Goal: Submit feedback/report problem

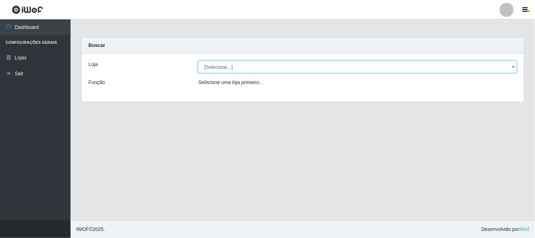
click at [513, 66] on select "[Selecione...] Casatudo BR" at bounding box center [357, 67] width 319 height 12
select select "197"
click at [198, 61] on select "[Selecione...] Casatudo BR" at bounding box center [357, 67] width 319 height 12
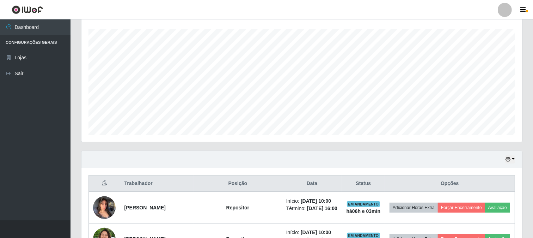
scroll to position [196, 0]
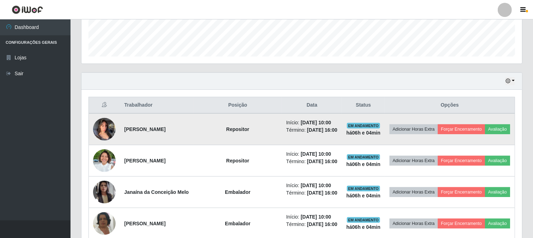
click at [108, 123] on img at bounding box center [104, 129] width 23 height 30
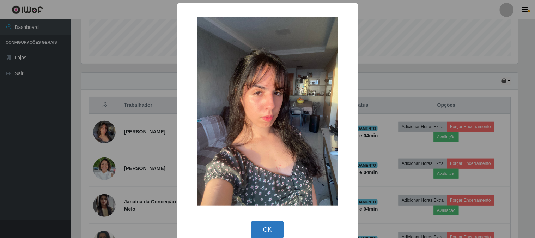
click at [270, 227] on button "OK" at bounding box center [267, 229] width 33 height 17
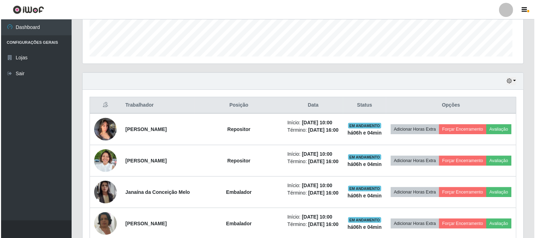
scroll to position [146, 441]
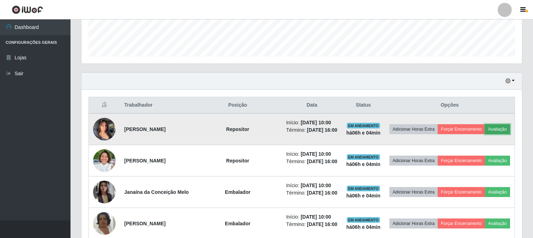
click at [499, 130] on button "Avaliação" at bounding box center [497, 129] width 25 height 10
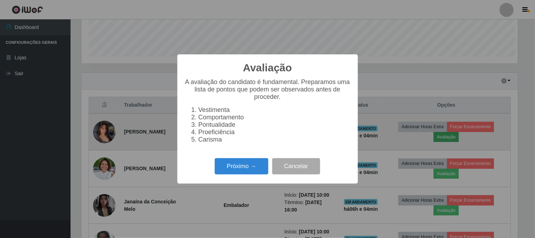
scroll to position [146, 436]
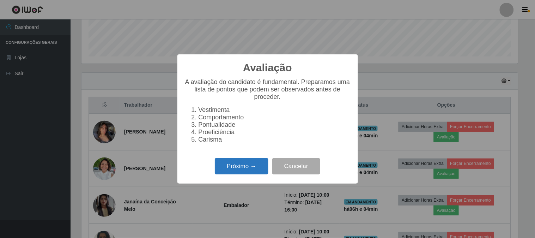
click at [256, 170] on button "Próximo →" at bounding box center [242, 166] width 54 height 17
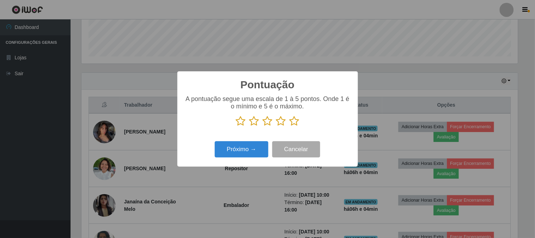
click at [251, 122] on icon at bounding box center [254, 121] width 10 height 11
click at [249, 126] on input "radio" at bounding box center [249, 126] width 0 height 0
click at [256, 146] on button "Próximo →" at bounding box center [242, 149] width 54 height 17
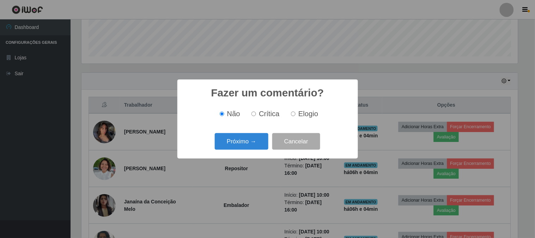
click at [256, 146] on button "Próximo →" at bounding box center [242, 141] width 54 height 17
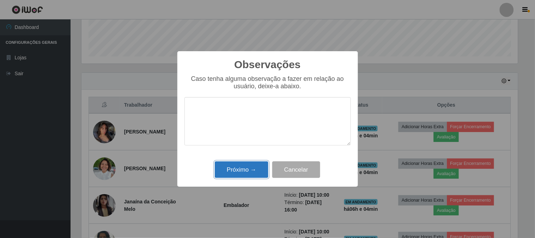
click at [258, 175] on button "Próximo →" at bounding box center [242, 169] width 54 height 17
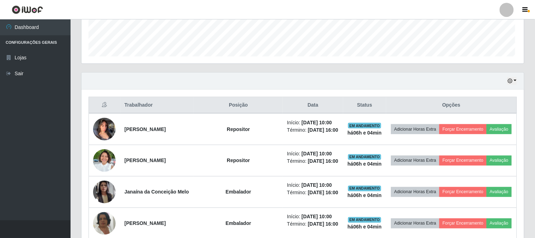
scroll to position [146, 441]
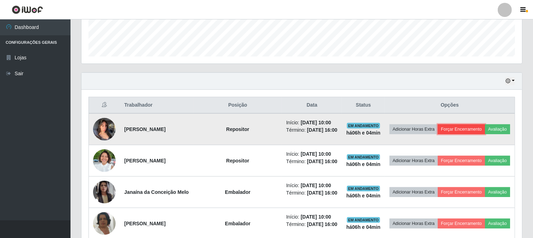
click at [469, 128] on button "Forçar Encerramento" at bounding box center [461, 129] width 47 height 10
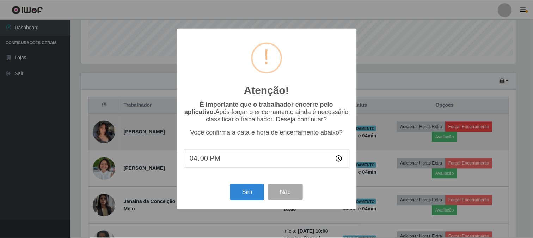
scroll to position [146, 436]
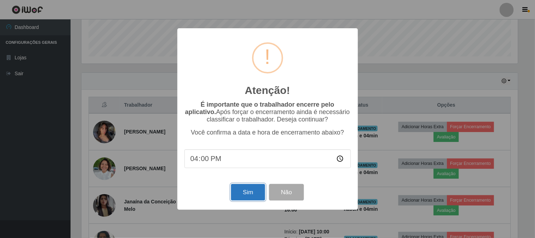
click at [248, 192] on button "Sim" at bounding box center [248, 192] width 34 height 17
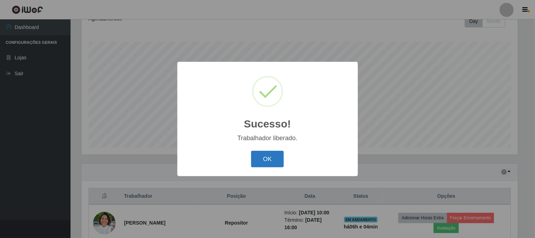
click at [253, 158] on button "OK" at bounding box center [267, 159] width 33 height 17
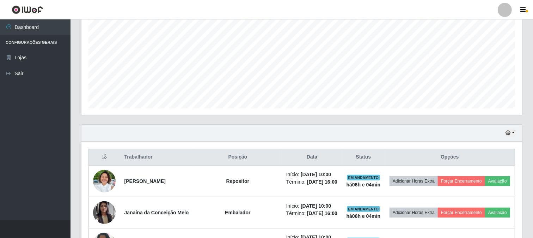
scroll to position [183, 0]
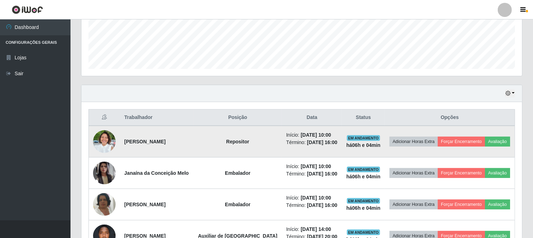
click at [107, 138] on img at bounding box center [104, 141] width 23 height 30
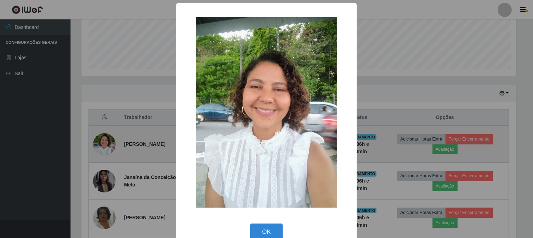
scroll to position [146, 436]
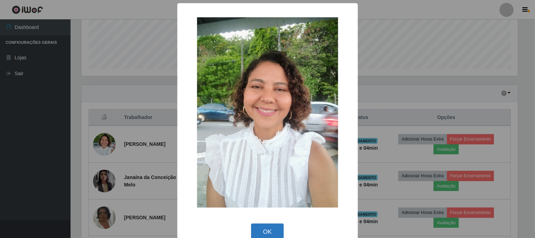
click at [268, 231] on button "OK" at bounding box center [267, 231] width 33 height 17
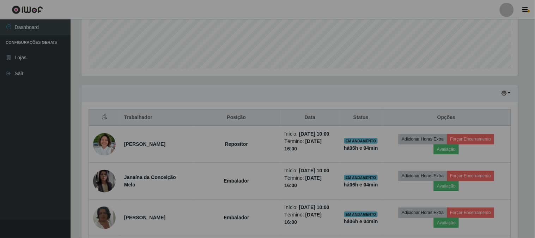
scroll to position [146, 441]
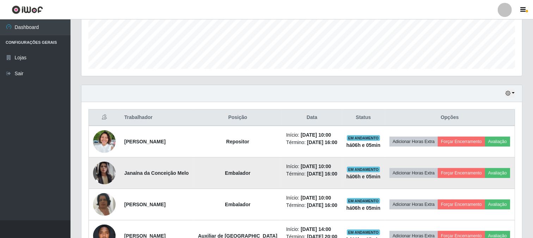
click at [101, 175] on img at bounding box center [104, 173] width 23 height 40
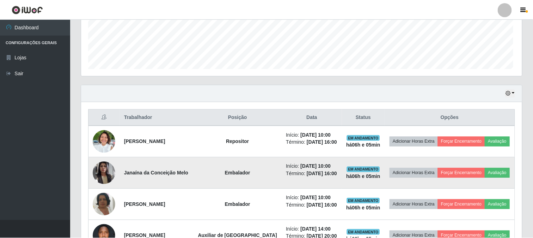
scroll to position [146, 436]
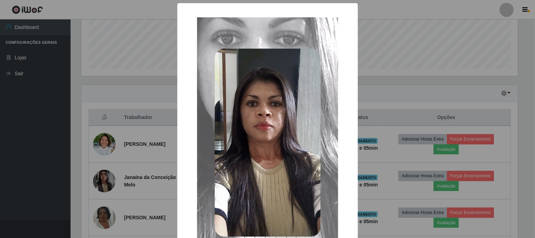
click at [113, 168] on div "× OK Cancel" at bounding box center [267, 119] width 535 height 238
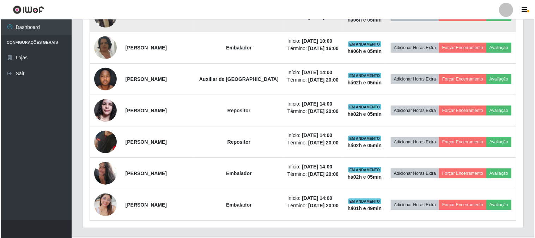
scroll to position [357, 0]
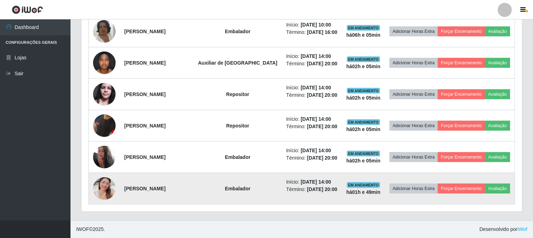
click at [108, 188] on img at bounding box center [104, 188] width 23 height 40
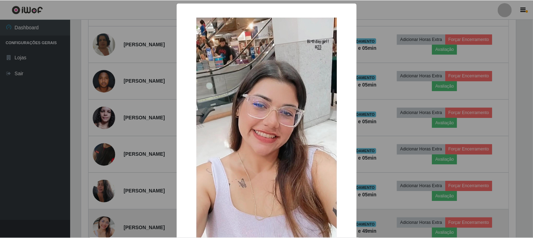
scroll to position [146, 436]
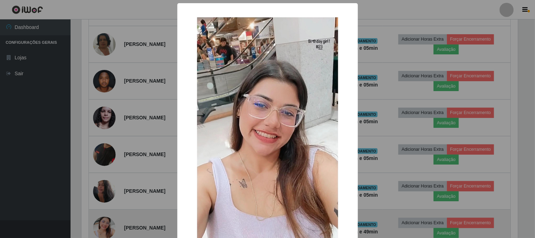
click at [108, 188] on div "× OK Cancel" at bounding box center [267, 119] width 535 height 238
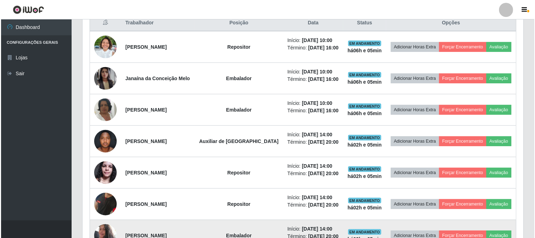
scroll to position [239, 0]
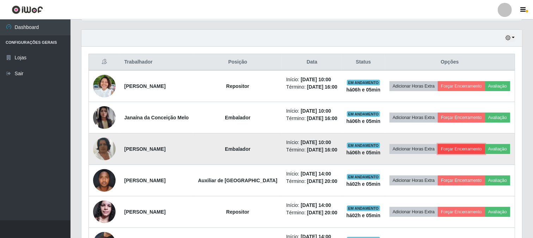
click at [469, 145] on button "Forçar Encerramento" at bounding box center [461, 149] width 47 height 10
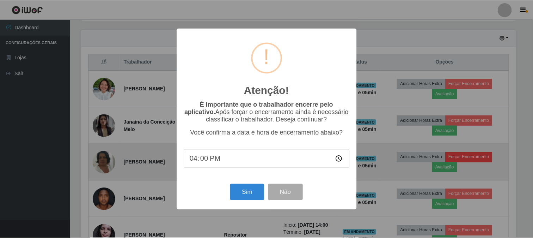
scroll to position [146, 436]
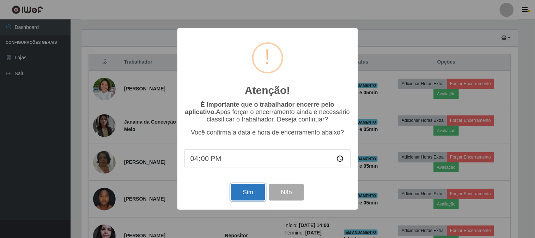
click at [262, 193] on button "Sim" at bounding box center [248, 192] width 34 height 17
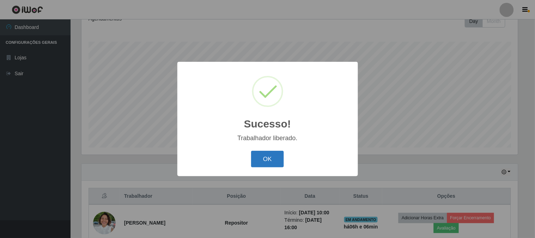
click at [273, 156] on button "OK" at bounding box center [267, 159] width 33 height 17
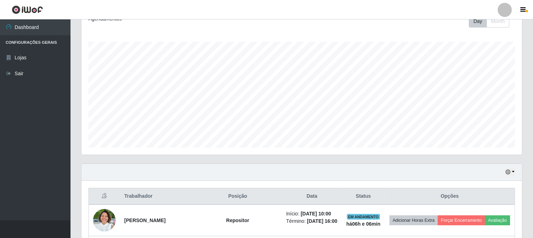
scroll to position [223, 0]
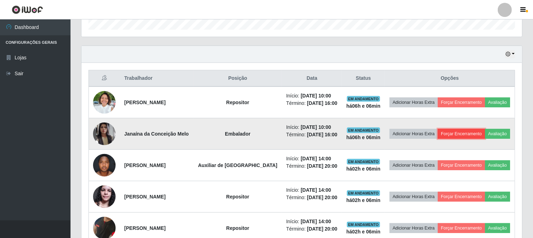
click at [452, 134] on button "Forçar Encerramento" at bounding box center [461, 134] width 47 height 10
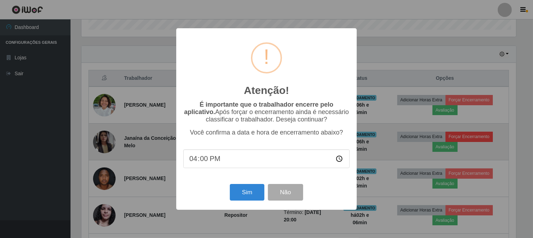
scroll to position [146, 436]
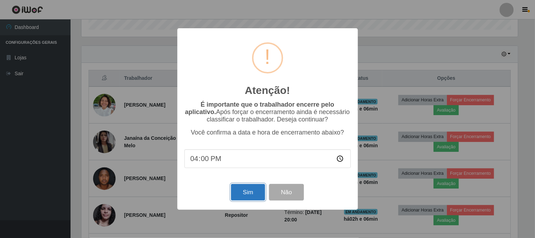
click at [238, 195] on button "Sim" at bounding box center [248, 192] width 34 height 17
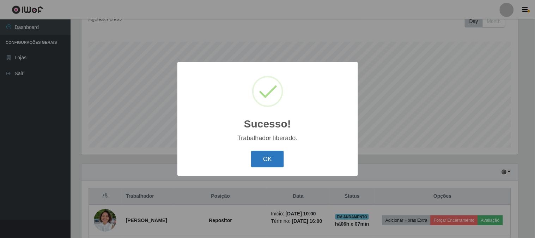
click at [273, 159] on button "OK" at bounding box center [267, 159] width 33 height 17
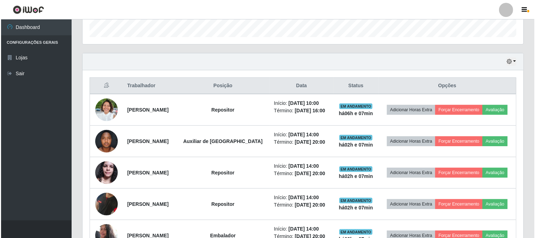
scroll to position [176, 0]
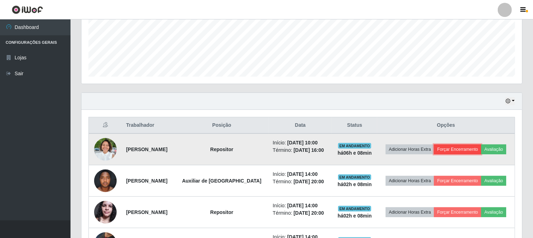
click at [468, 144] on button "Forçar Encerramento" at bounding box center [457, 149] width 47 height 10
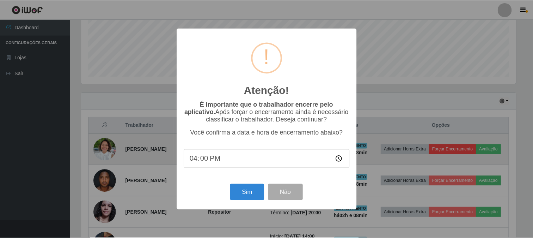
scroll to position [146, 436]
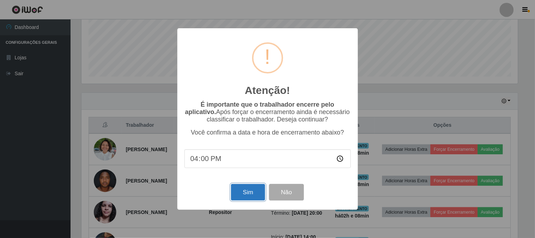
click at [249, 194] on button "Sim" at bounding box center [248, 192] width 34 height 17
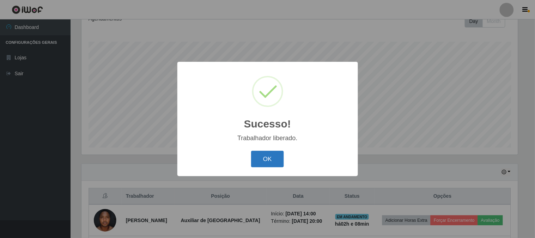
click at [271, 160] on button "OK" at bounding box center [267, 159] width 33 height 17
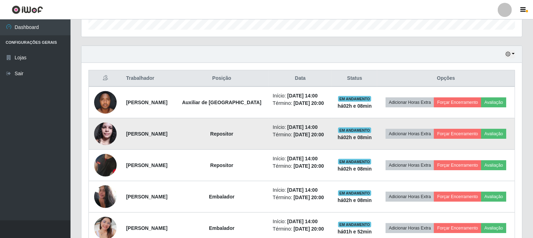
scroll to position [262, 0]
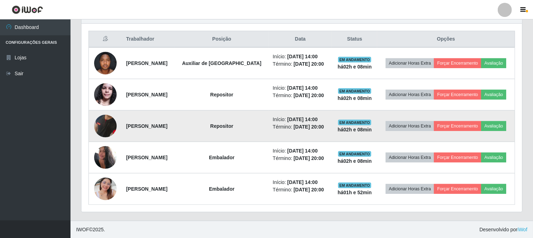
click at [102, 123] on img at bounding box center [105, 126] width 23 height 46
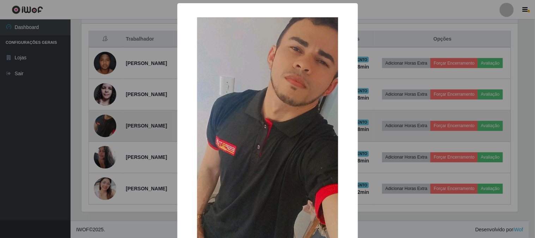
click at [102, 123] on div "× OK Cancel" at bounding box center [267, 119] width 535 height 238
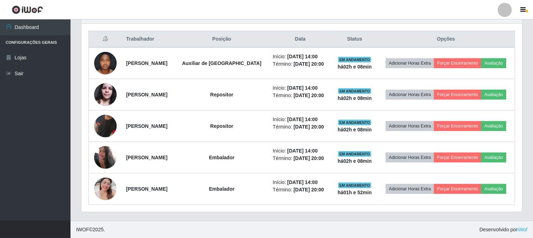
scroll to position [146, 441]
